Goal: Transaction & Acquisition: Book appointment/travel/reservation

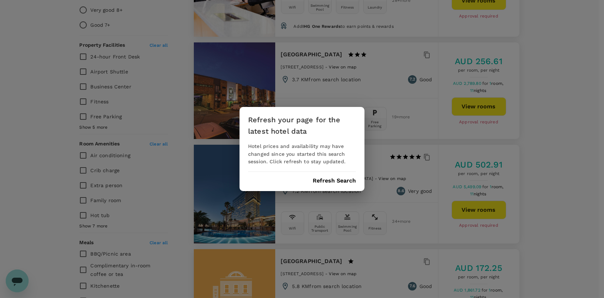
click at [576, 53] on div "Refresh your page for the latest hotel data Hotel prices and availability may h…" at bounding box center [302, 149] width 604 height 298
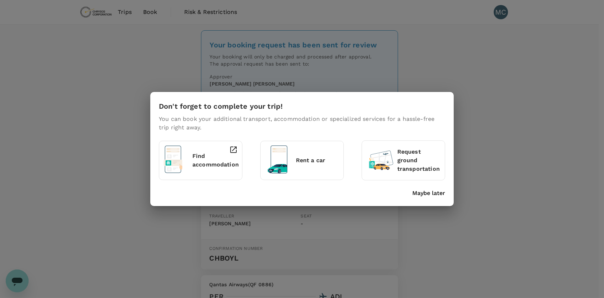
click at [319, 161] on p "Rent a car" at bounding box center [317, 160] width 43 height 9
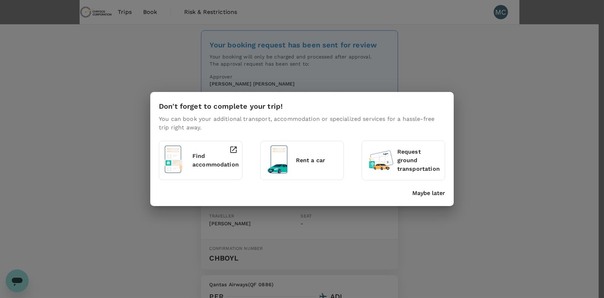
type input "Perth airport"
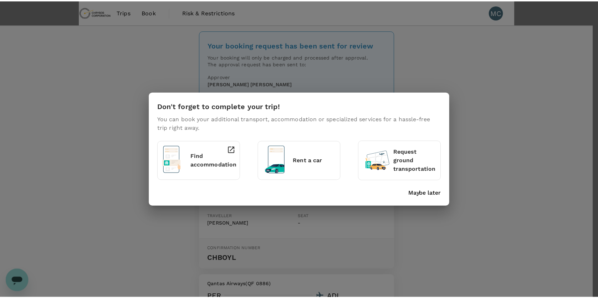
scroll to position [36, 0]
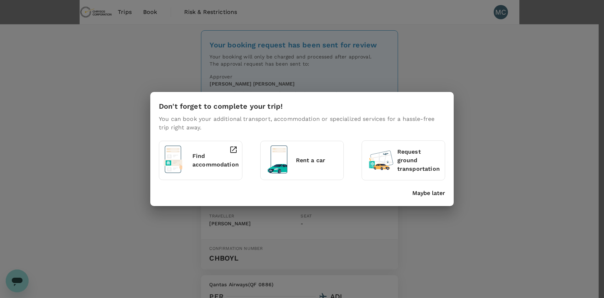
click at [416, 140] on icon "Next month" at bounding box center [414, 142] width 2 height 4
click at [417, 168] on button "12" at bounding box center [413, 164] width 7 height 7
type input "10/12/2025 12:00 AM"
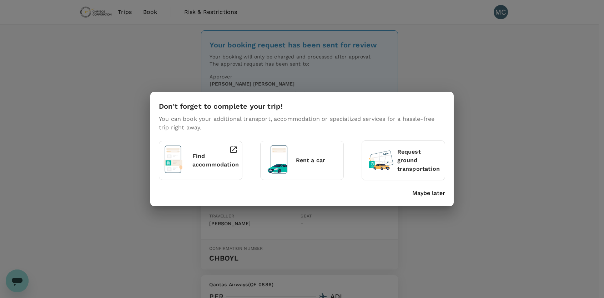
click at [496, 68] on div "Don't forget to complete your trip! You can book your additional transport, acc…" at bounding box center [302, 149] width 604 height 298
click at [437, 191] on p "Maybe later" at bounding box center [428, 193] width 33 height 9
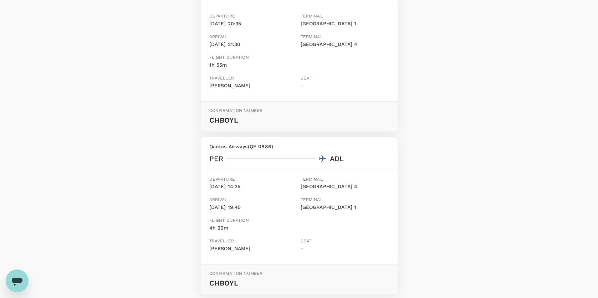
scroll to position [199, 0]
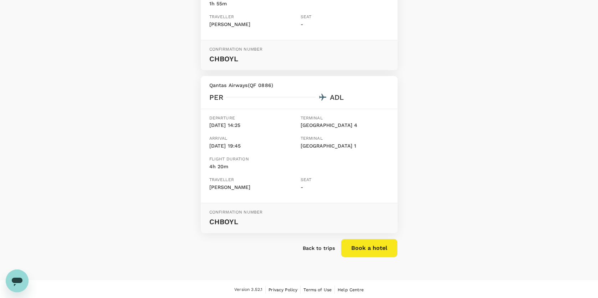
click at [328, 248] on p "Back to trips" at bounding box center [319, 248] width 32 height 7
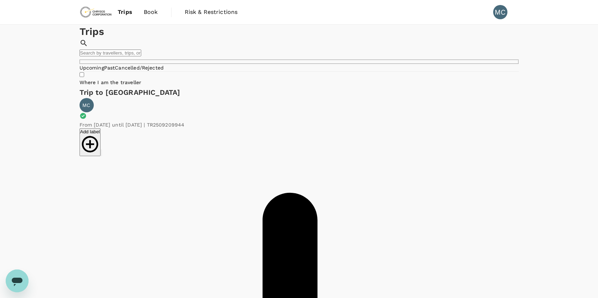
click at [152, 11] on span "Book" at bounding box center [151, 12] width 14 height 9
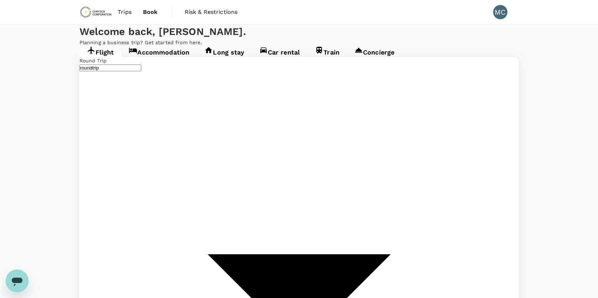
type input "Adelaide (ADL)"
type input "Perth, Australia (any)"
type input "Adelaide (ADL)"
type input "Perth, Australia (any)"
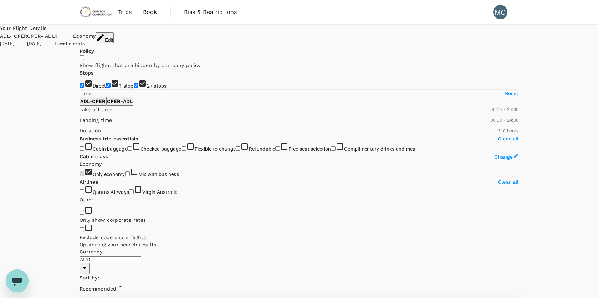
type input "1070"
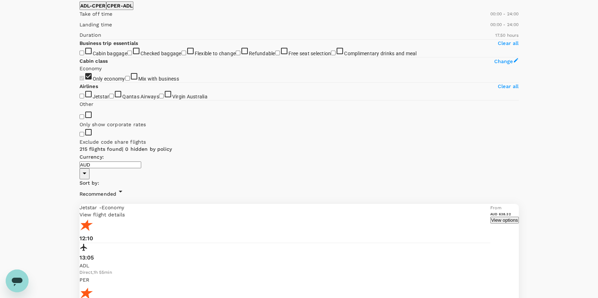
scroll to position [107, 0]
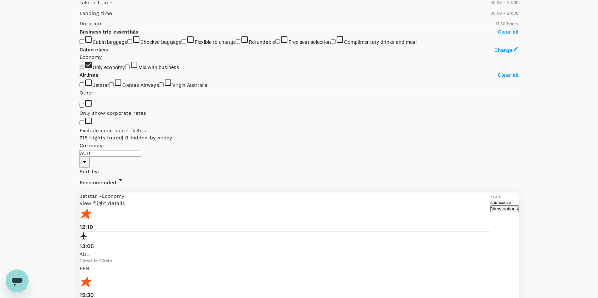
drag, startPoint x: 190, startPoint y: 137, endPoint x: 149, endPoint y: 141, distance: 40.6
click at [80, 17] on span at bounding box center [80, 17] width 0 height 0
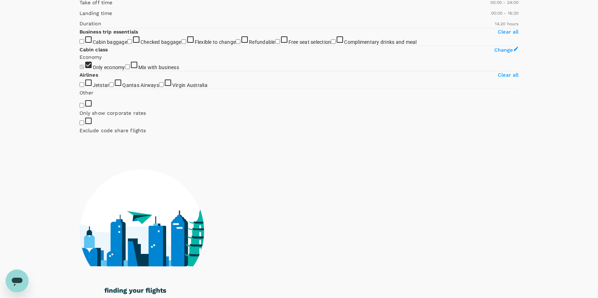
type input "1020"
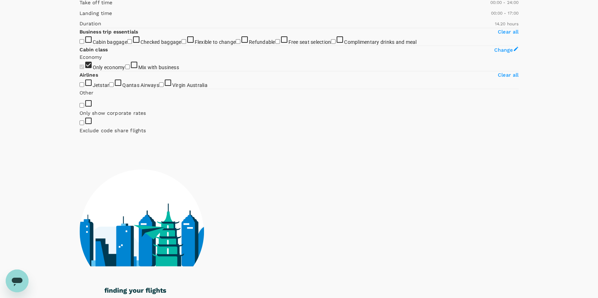
drag, startPoint x: 150, startPoint y: 133, endPoint x: 157, endPoint y: 133, distance: 7.1
click at [80, 17] on span at bounding box center [80, 17] width 0 height 0
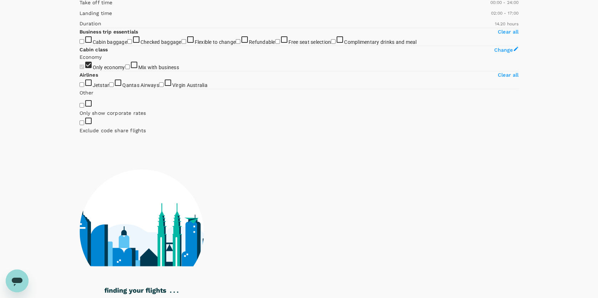
type input "150"
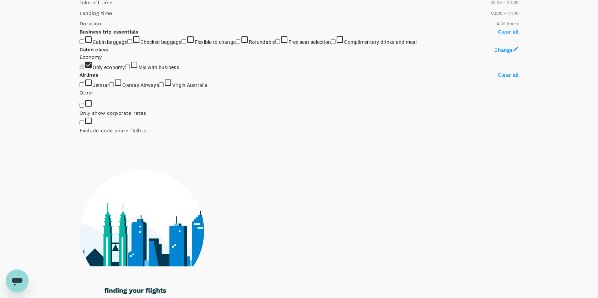
drag, startPoint x: 83, startPoint y: 133, endPoint x: 92, endPoint y: 134, distance: 9.0
click at [80, 17] on span at bounding box center [80, 17] width 0 height 0
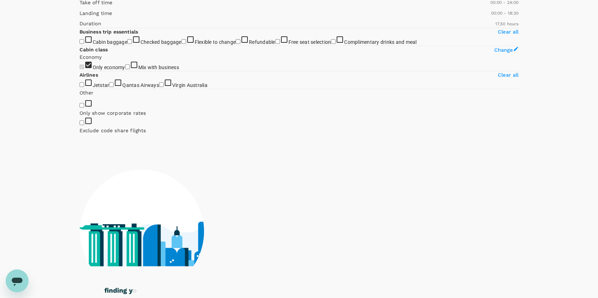
type input "1140"
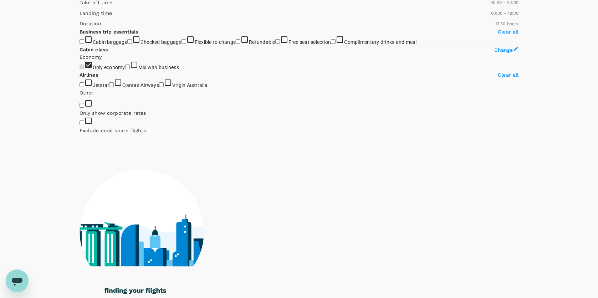
drag, startPoint x: 192, startPoint y: 135, endPoint x: 166, endPoint y: 139, distance: 26.0
click at [80, 17] on span at bounding box center [80, 17] width 0 height 0
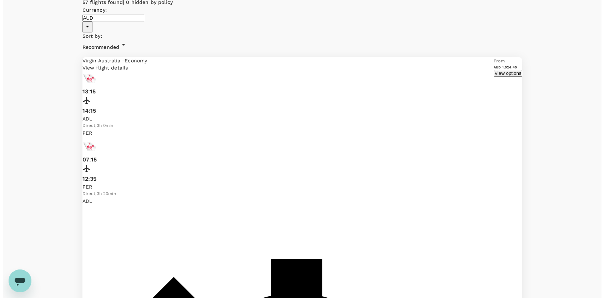
scroll to position [285, 0]
